Goal: Navigation & Orientation: Understand site structure

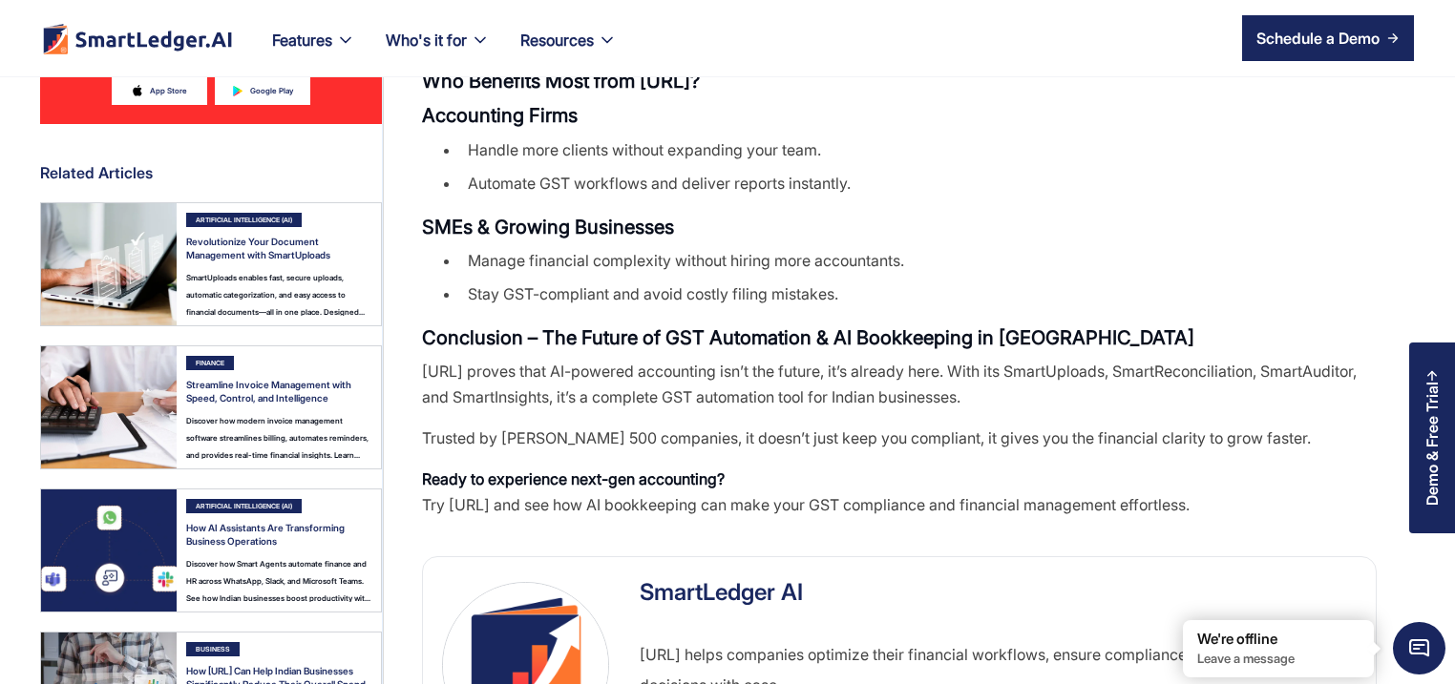
scroll to position [2749, 0]
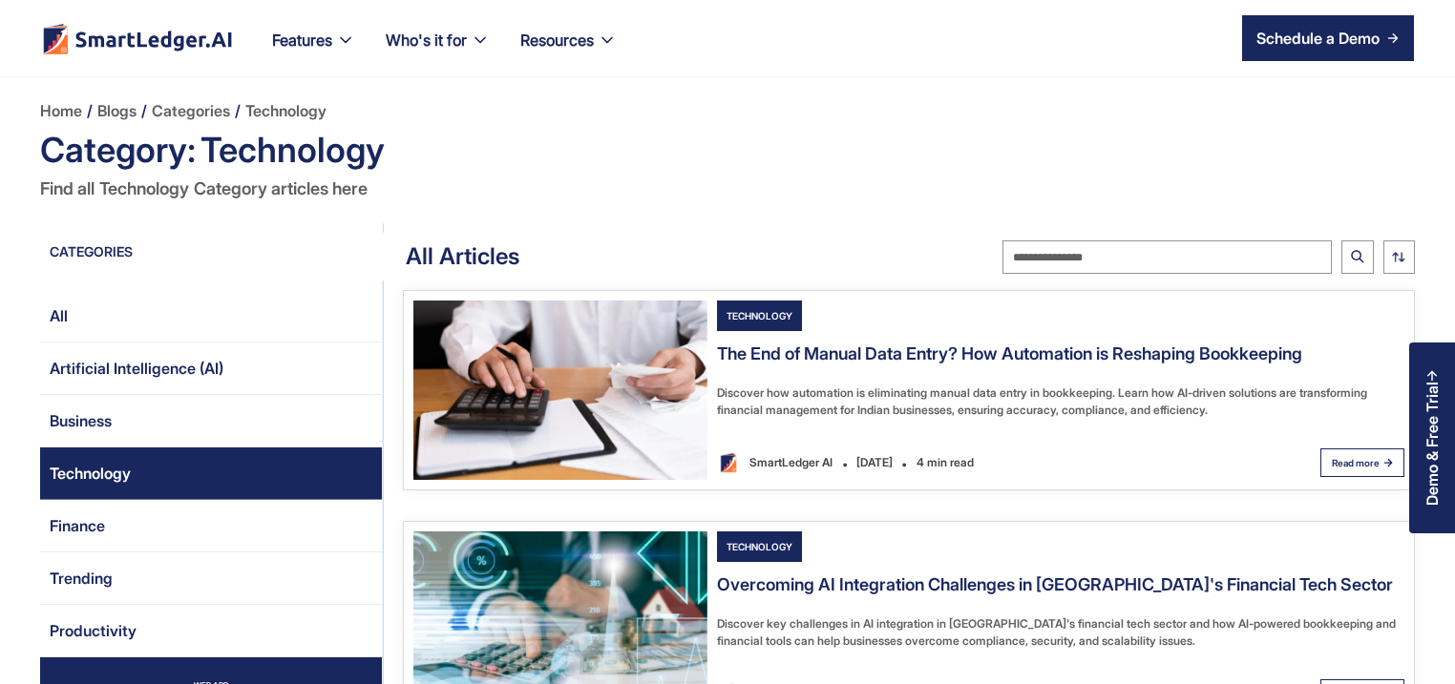
scroll to position [92, 0]
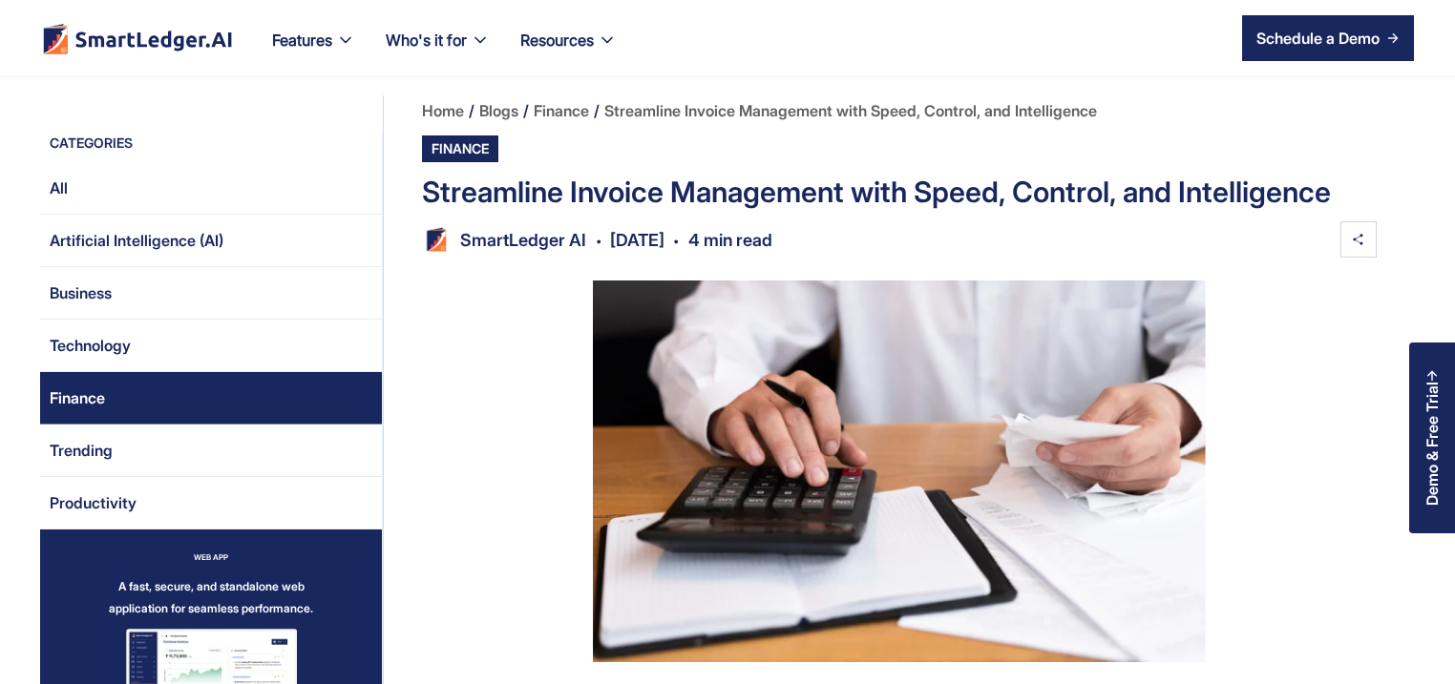
scroll to position [1344, 0]
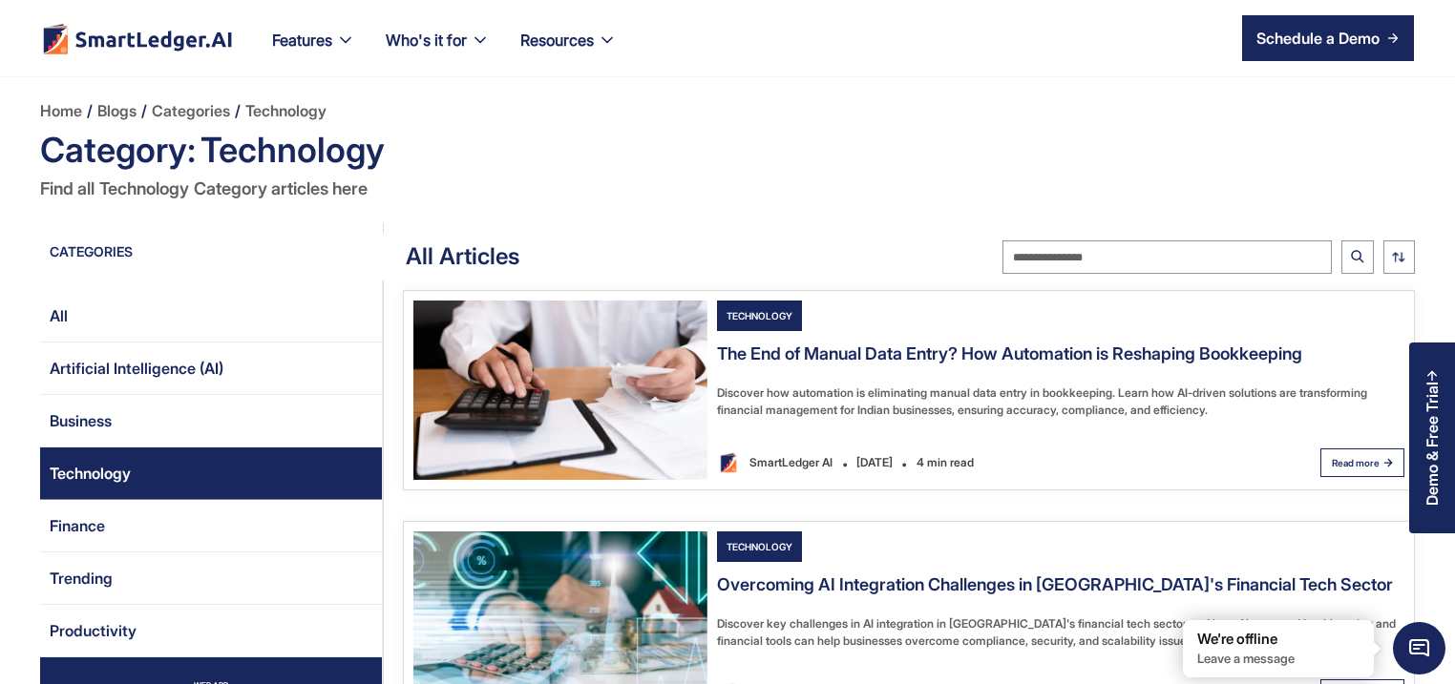
click at [420, 101] on div "Home / Blogs / Categories / Technology" at bounding box center [727, 110] width 1374 height 31
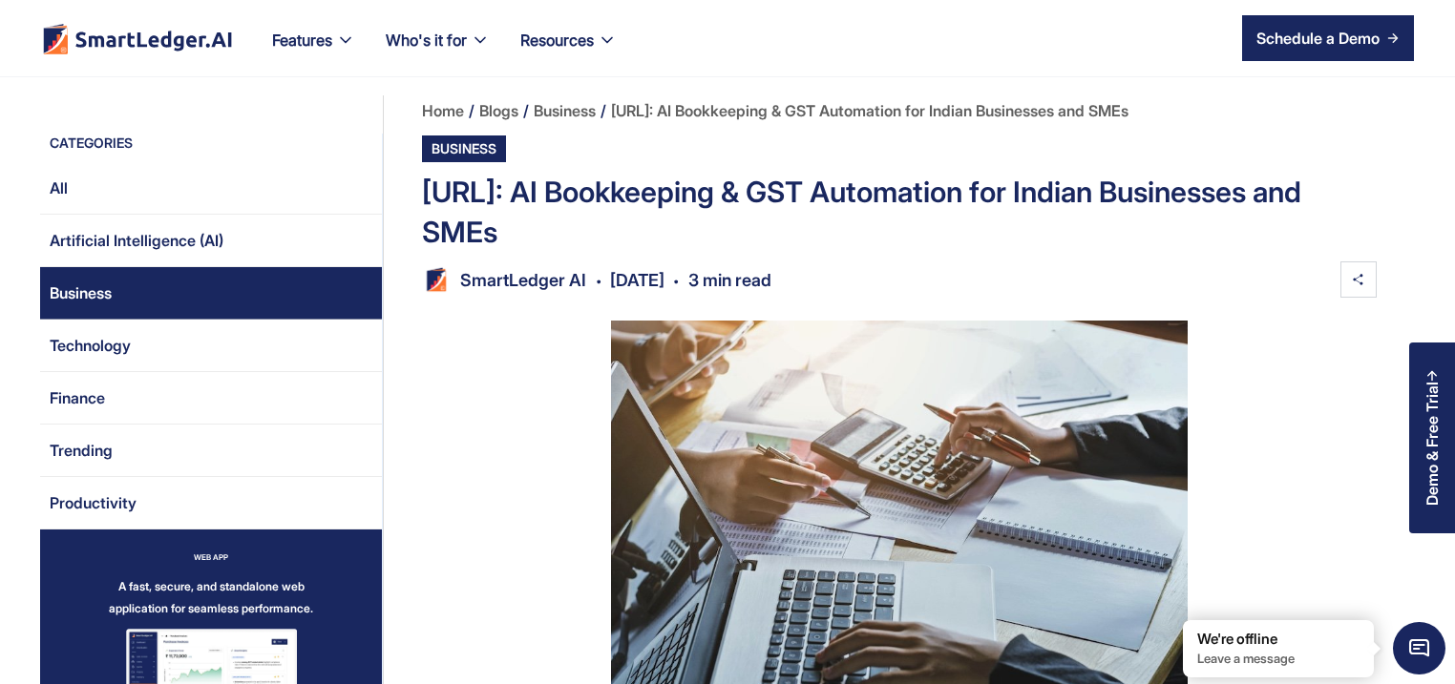
scroll to position [916, 0]
